Goal: Transaction & Acquisition: Purchase product/service

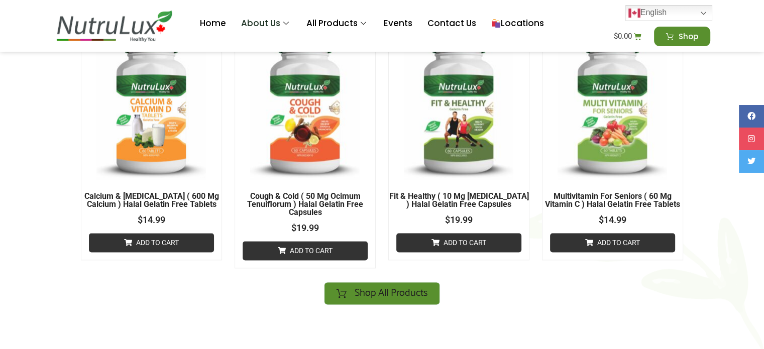
scroll to position [1398, 0]
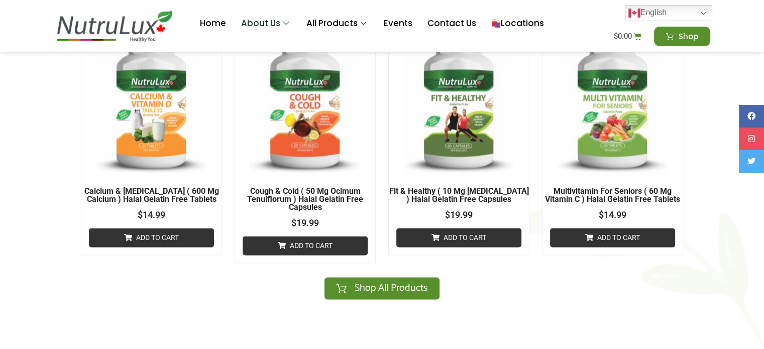
click at [372, 283] on span "Shop All Products" at bounding box center [391, 288] width 73 height 10
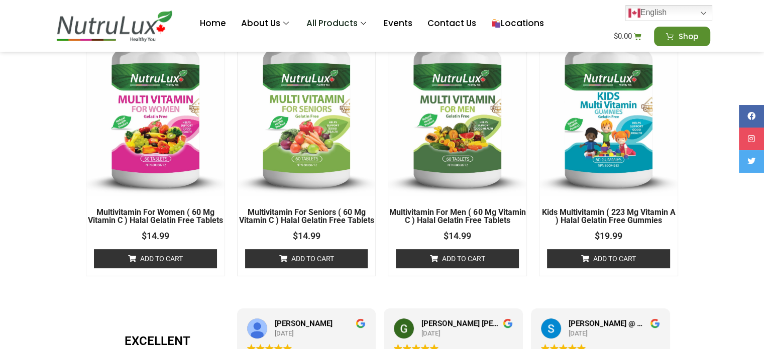
scroll to position [340, 0]
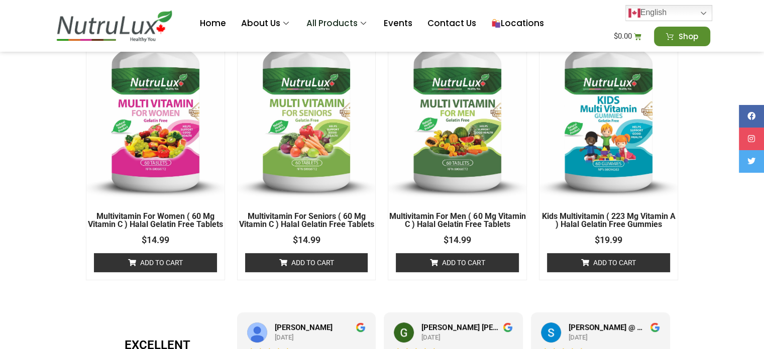
click at [626, 129] on img at bounding box center [609, 105] width 138 height 190
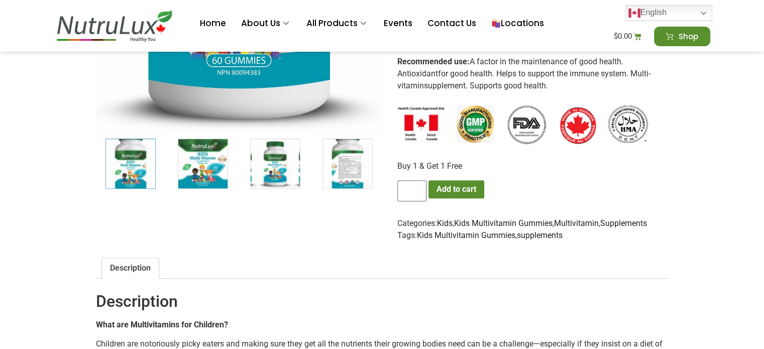
scroll to position [406, 0]
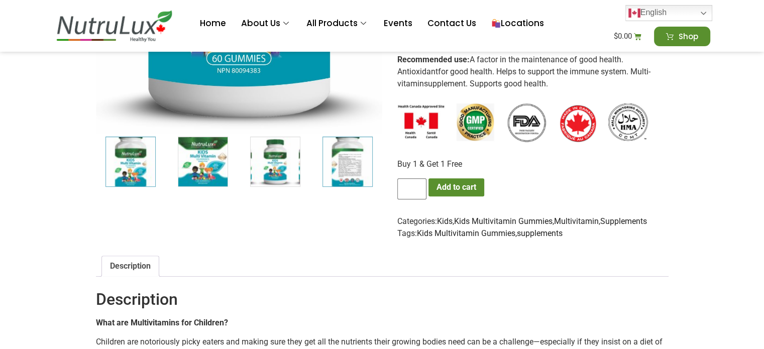
click at [349, 178] on img "4 / 7" at bounding box center [348, 162] width 50 height 50
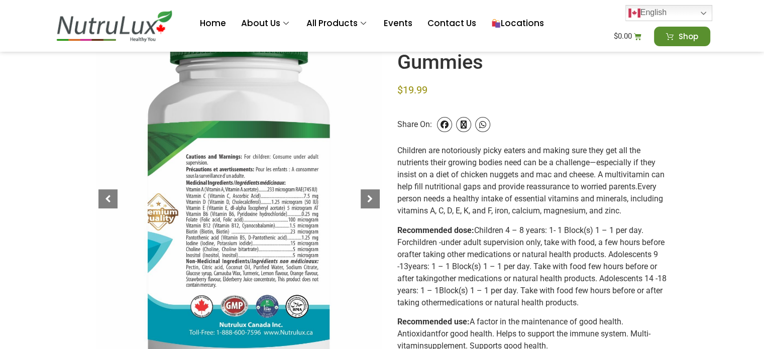
scroll to position [146, 0]
